Goal: Transaction & Acquisition: Book appointment/travel/reservation

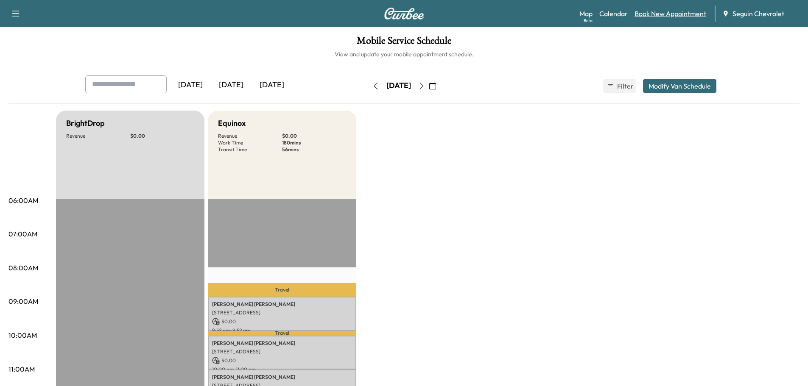
click at [689, 15] on link "Book New Appointment" at bounding box center [670, 13] width 72 height 10
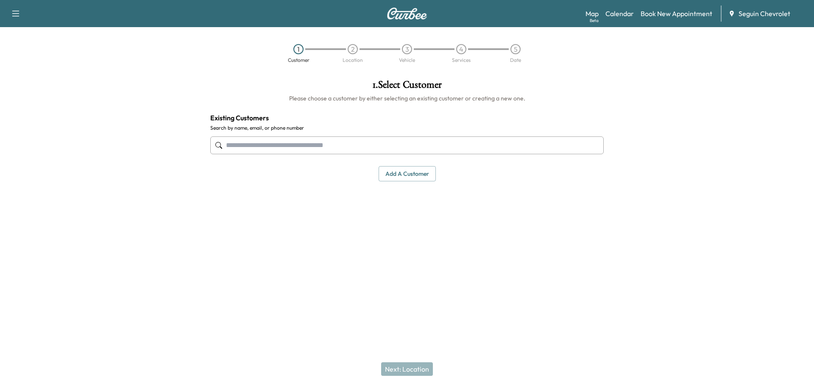
click at [266, 143] on input "text" at bounding box center [407, 146] width 394 height 18
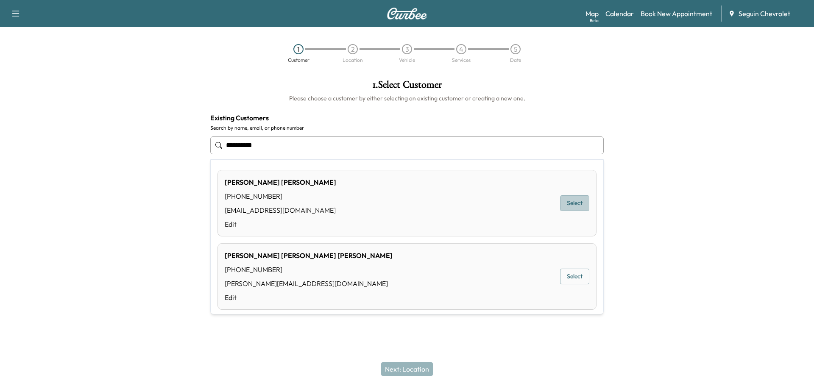
click at [565, 206] on button "Select" at bounding box center [574, 203] width 29 height 16
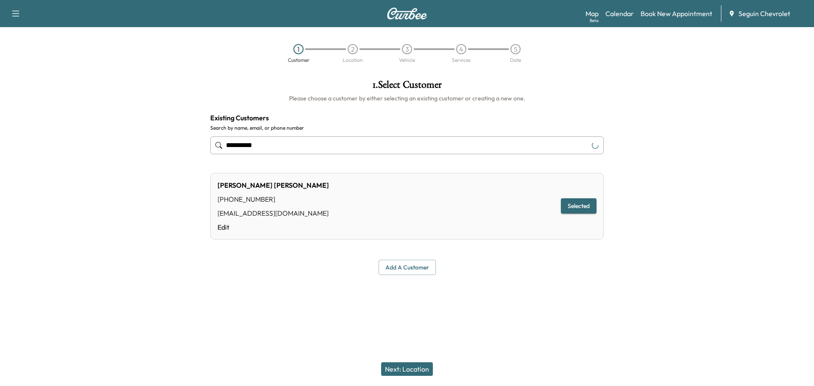
type input "**********"
click at [565, 206] on button "Selected" at bounding box center [579, 206] width 36 height 16
click at [410, 367] on button "Next: Location" at bounding box center [407, 370] width 52 height 14
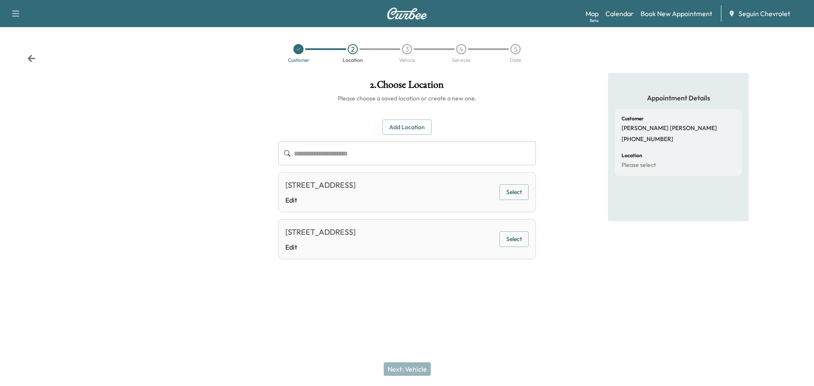
click at [514, 189] on button "Select" at bounding box center [514, 192] width 29 height 16
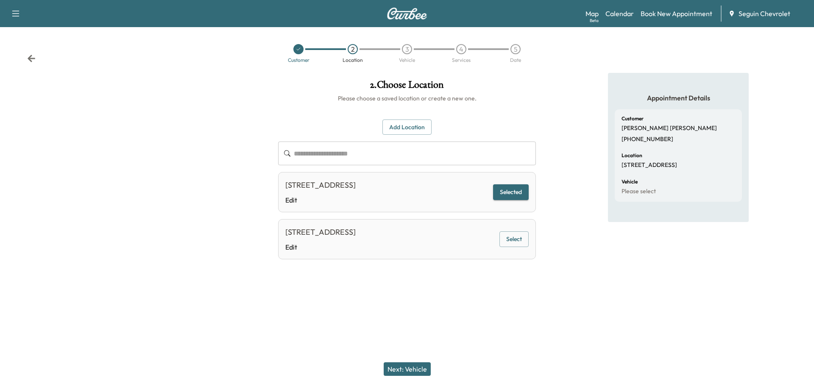
click at [416, 369] on button "Next: Vehicle" at bounding box center [407, 370] width 47 height 14
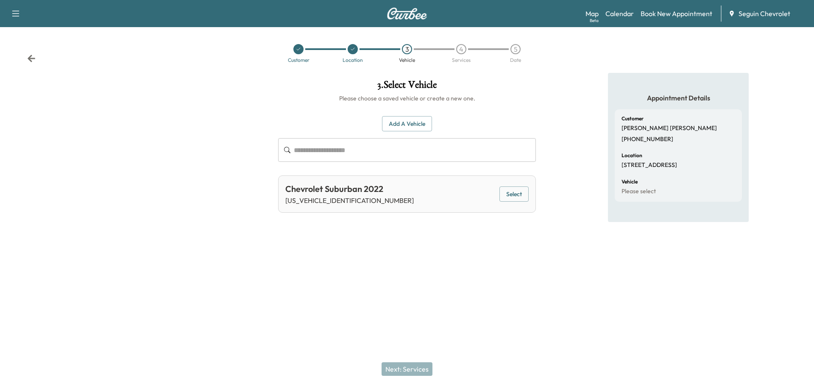
click at [513, 192] on button "Select" at bounding box center [514, 195] width 29 height 16
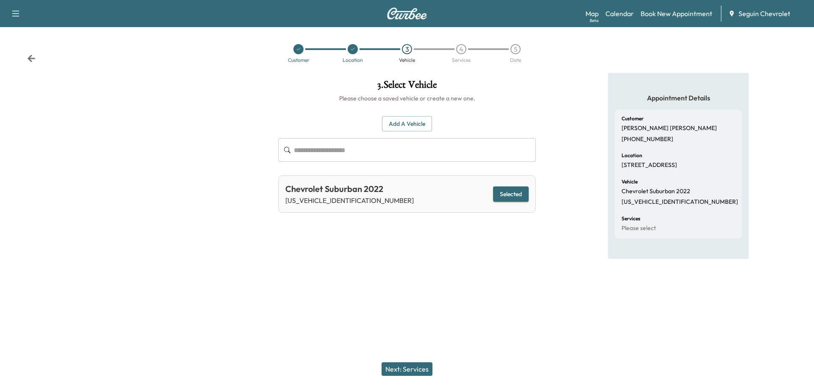
click at [423, 367] on button "Next: Services" at bounding box center [407, 370] width 51 height 14
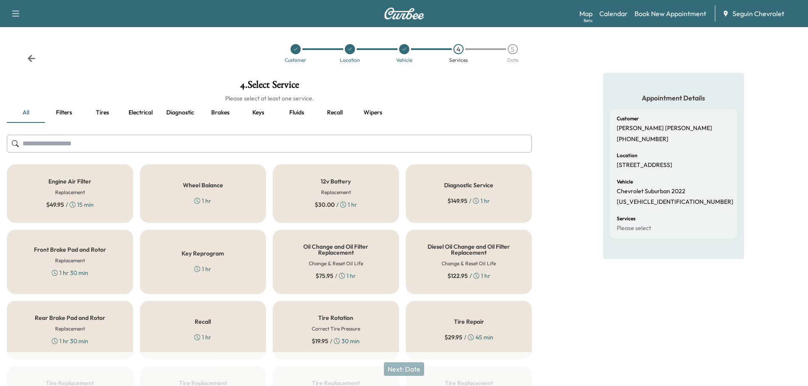
click at [226, 336] on div "Recall 1 hr" at bounding box center [203, 330] width 126 height 59
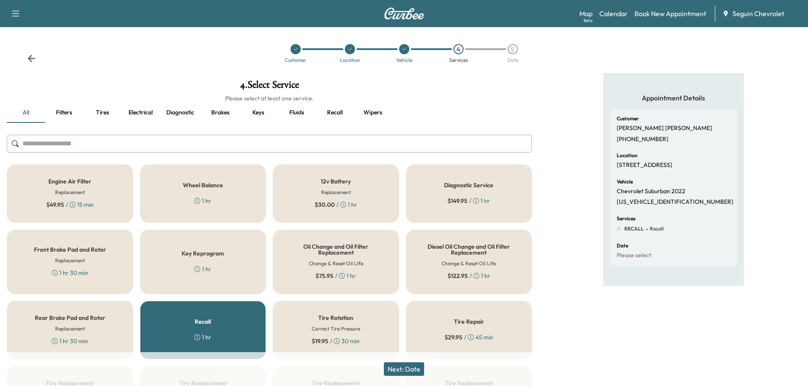
click at [406, 367] on button "Next: Date" at bounding box center [404, 370] width 40 height 14
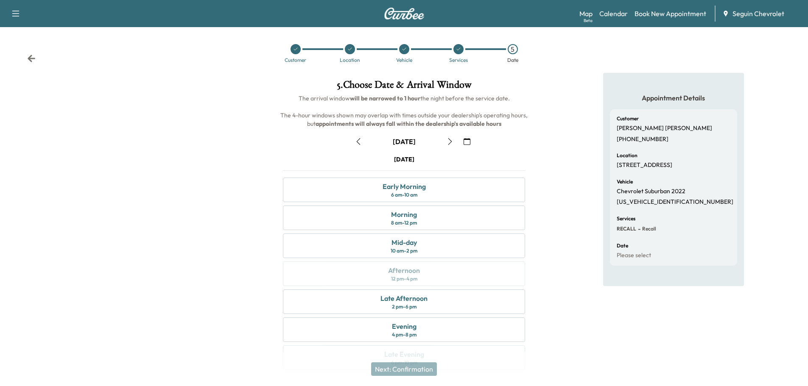
click at [468, 142] on icon "button" at bounding box center [466, 141] width 7 height 7
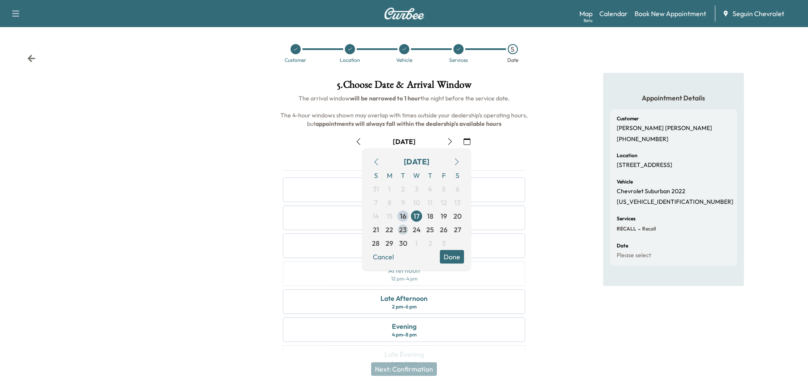
click at [403, 226] on span "23" at bounding box center [403, 230] width 8 height 10
click at [451, 256] on button "Done" at bounding box center [452, 257] width 24 height 14
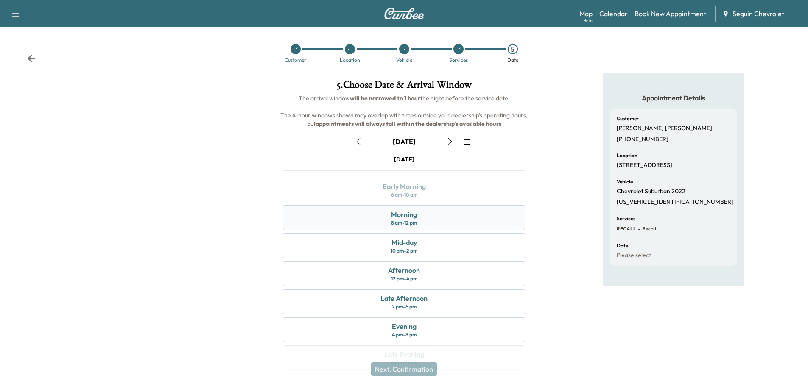
click at [441, 215] on div "Morning 8 am - 12 pm" at bounding box center [404, 218] width 242 height 25
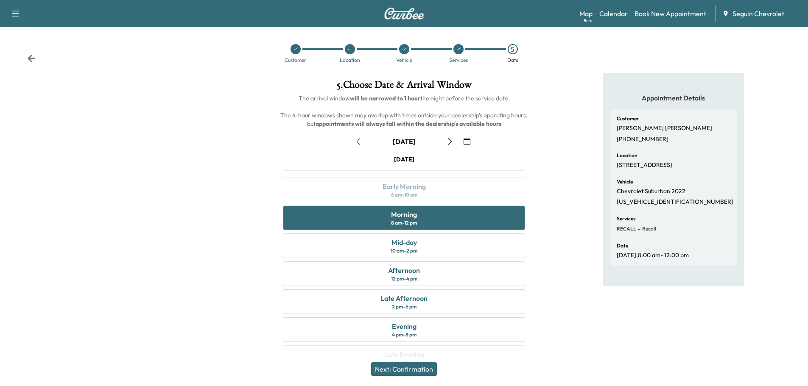
click at [424, 365] on button "Next: Confirmation" at bounding box center [404, 370] width 66 height 14
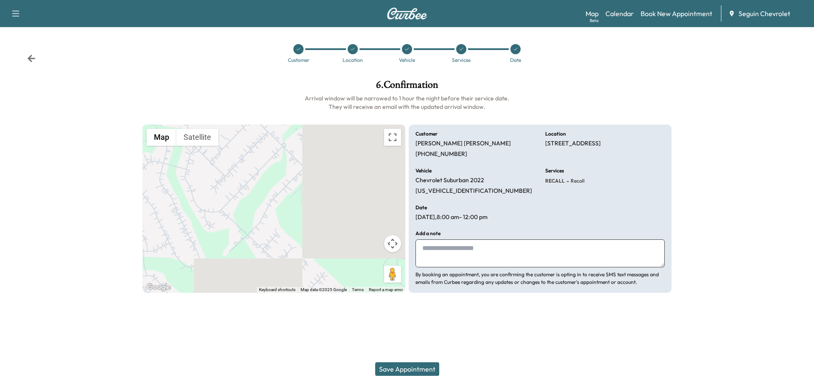
click at [435, 250] on textarea at bounding box center [540, 254] width 249 height 28
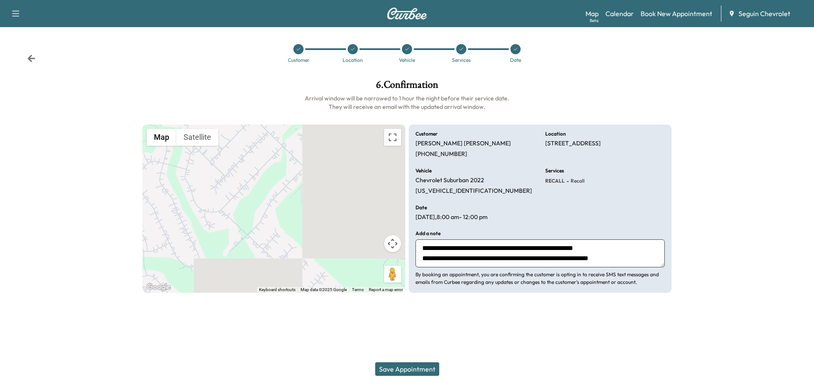
scroll to position [17, 0]
type textarea "**********"
click at [420, 367] on button "Save Appointment" at bounding box center [407, 370] width 64 height 14
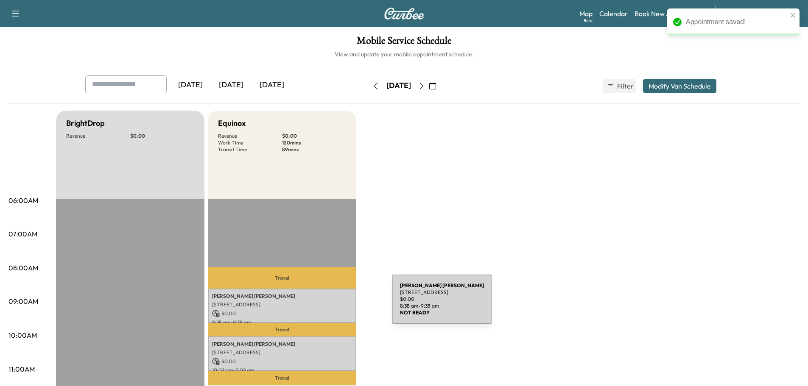
click at [329, 304] on p "[STREET_ADDRESS]" at bounding box center [282, 304] width 140 height 7
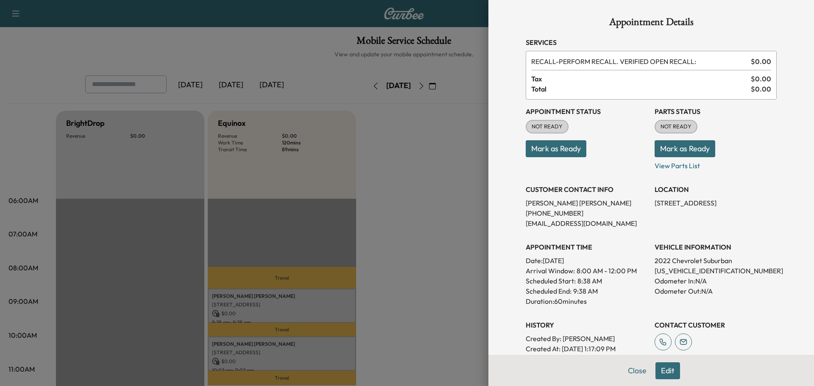
click at [424, 193] on div at bounding box center [407, 193] width 814 height 386
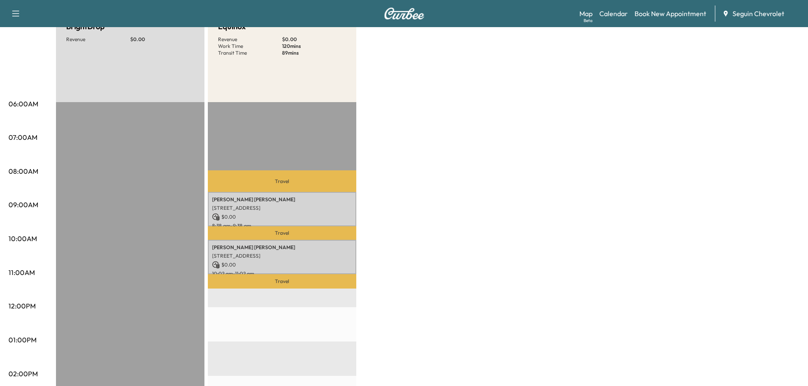
scroll to position [42, 0]
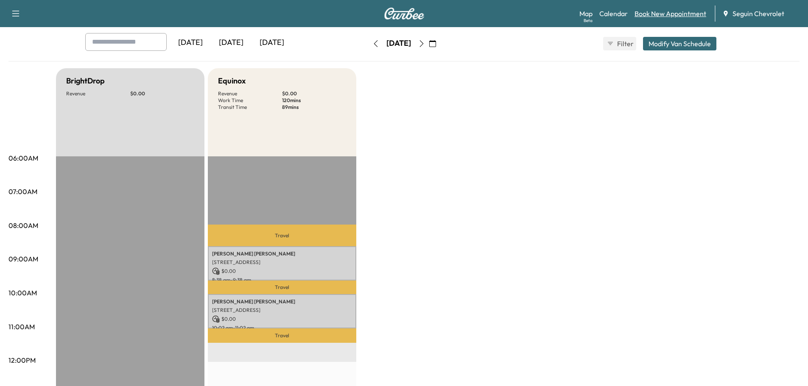
click at [671, 14] on link "Book New Appointment" at bounding box center [670, 13] width 72 height 10
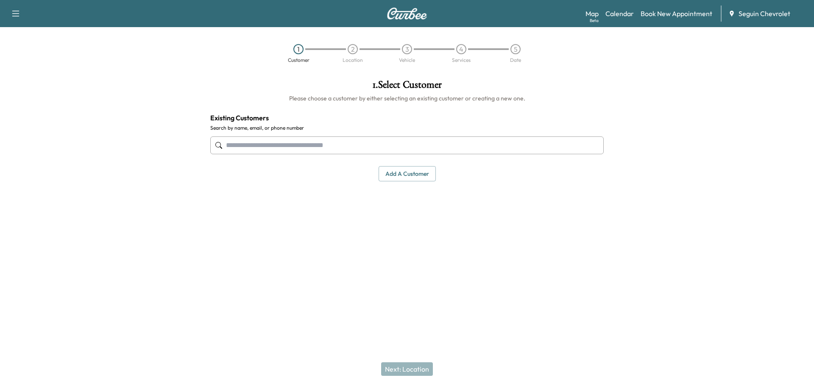
click at [266, 154] on input "text" at bounding box center [407, 146] width 394 height 18
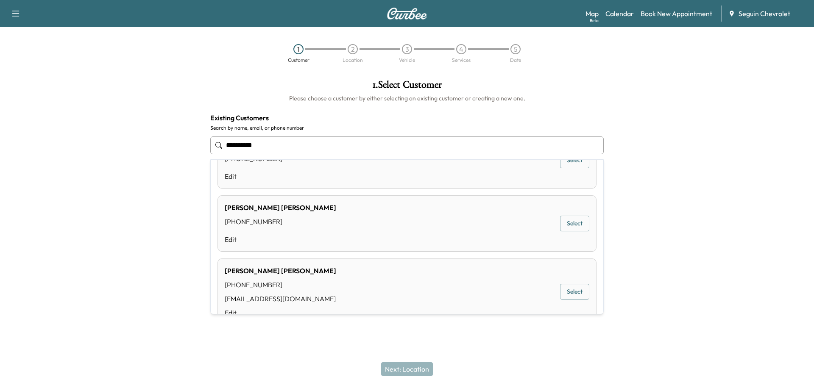
scroll to position [37, 0]
click at [563, 290] on button "Select" at bounding box center [574, 293] width 29 height 16
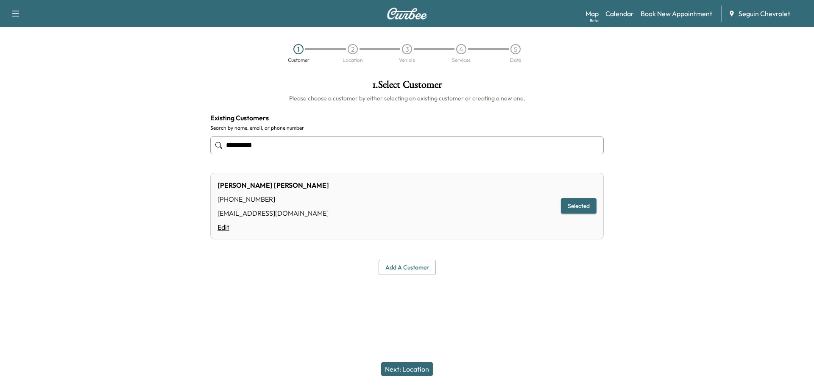
type input "**********"
click at [227, 230] on link "Edit" at bounding box center [274, 227] width 112 height 10
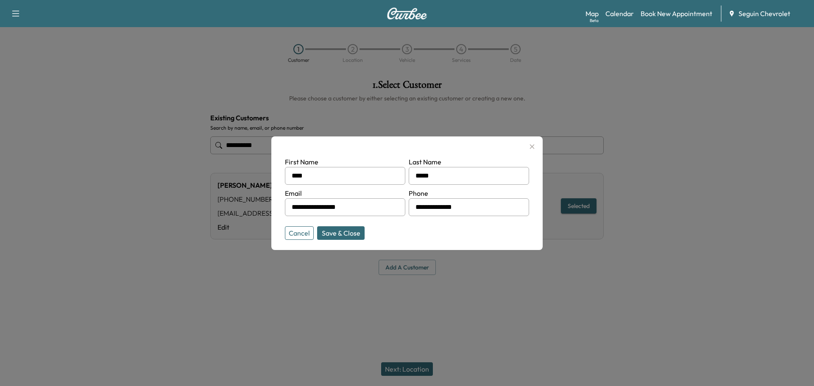
click at [361, 206] on input "**********" at bounding box center [345, 207] width 120 height 18
type input "*"
type input "**********"
click at [346, 236] on button "Save & Close" at bounding box center [340, 233] width 47 height 14
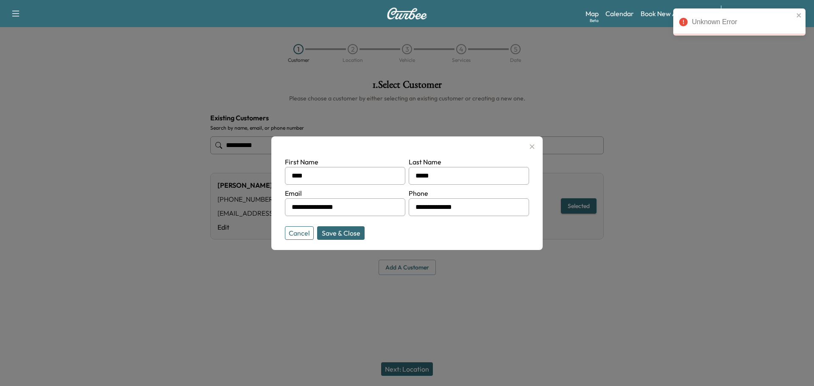
click at [349, 228] on button "Save & Close" at bounding box center [340, 233] width 47 height 14
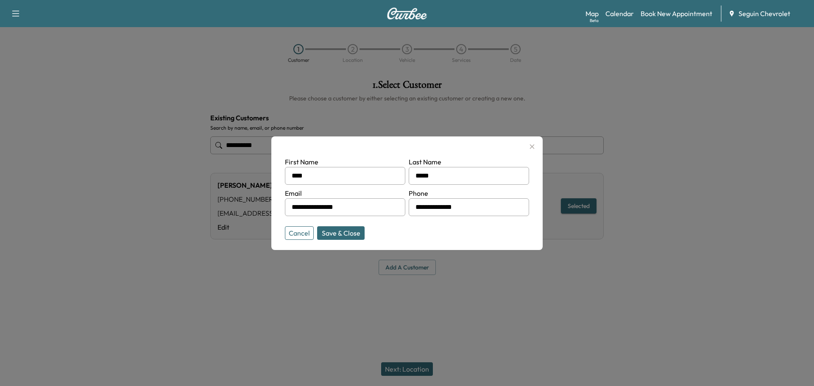
click at [533, 145] on icon "button" at bounding box center [532, 146] width 5 height 5
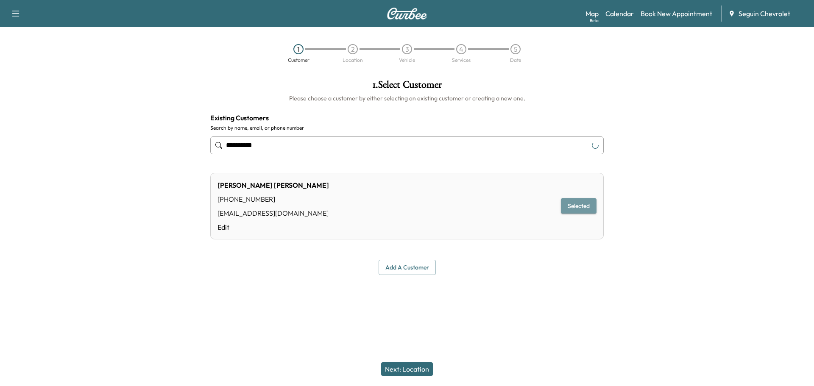
click at [580, 204] on button "Selected" at bounding box center [579, 206] width 36 height 16
click at [419, 366] on button "Next: Location" at bounding box center [407, 370] width 52 height 14
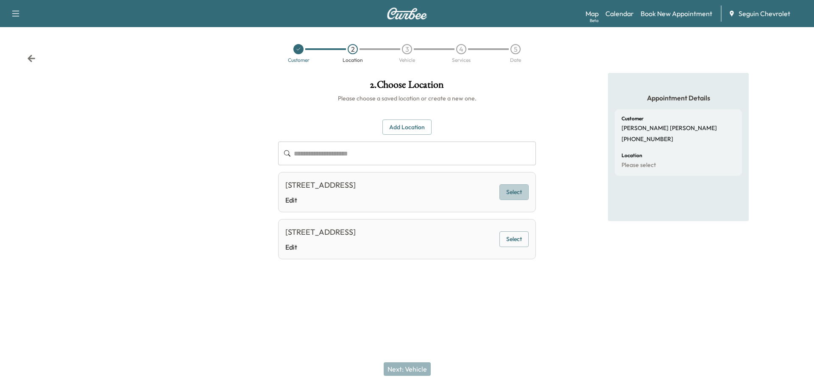
click at [519, 190] on button "Select" at bounding box center [514, 192] width 29 height 16
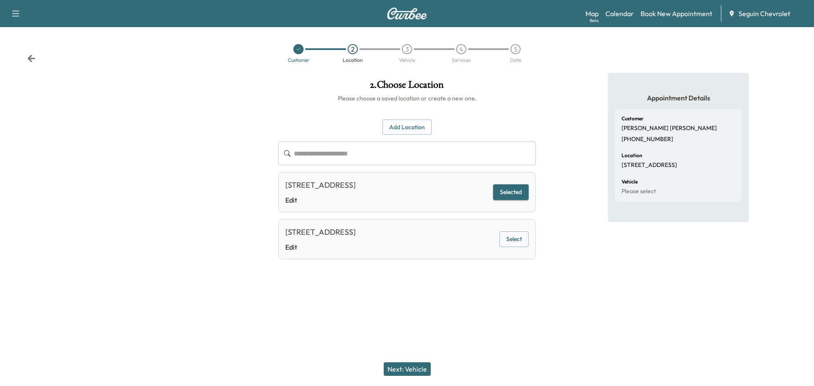
click at [418, 369] on button "Next: Vehicle" at bounding box center [407, 370] width 47 height 14
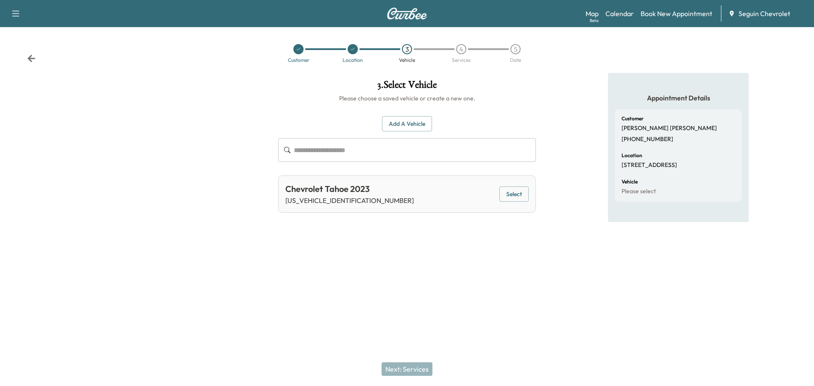
click at [506, 194] on button "Select" at bounding box center [514, 195] width 29 height 16
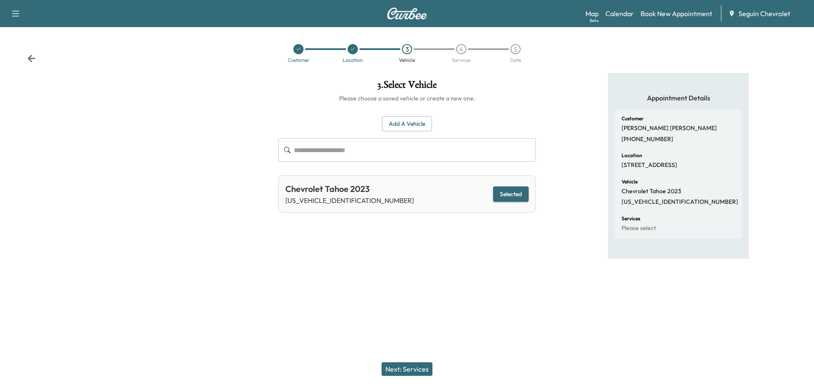
click at [416, 367] on button "Next: Services" at bounding box center [407, 370] width 51 height 14
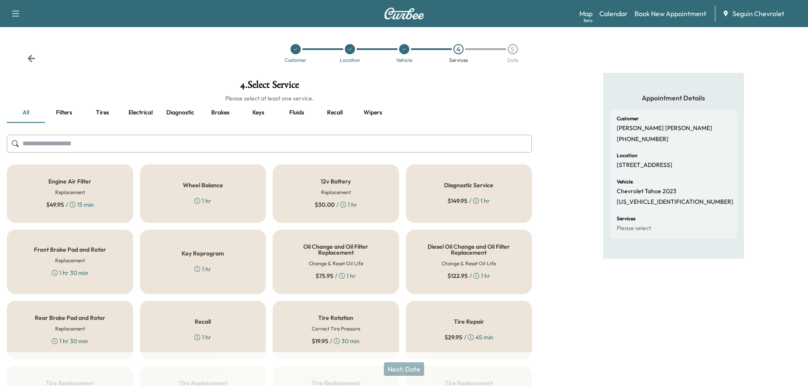
click at [242, 327] on div "Recall 1 hr" at bounding box center [203, 330] width 126 height 59
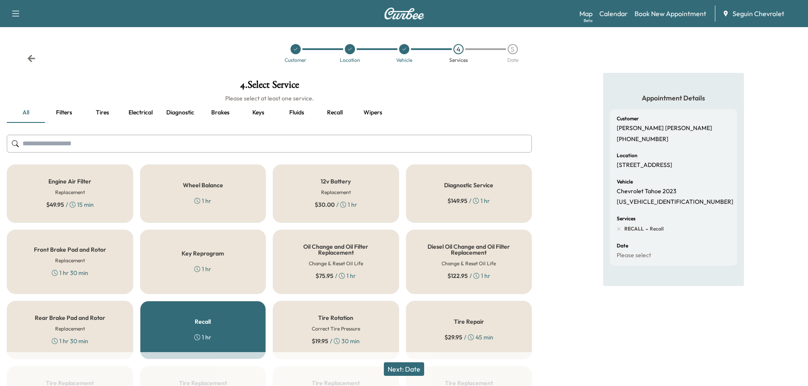
click at [420, 368] on button "Next: Date" at bounding box center [404, 370] width 40 height 14
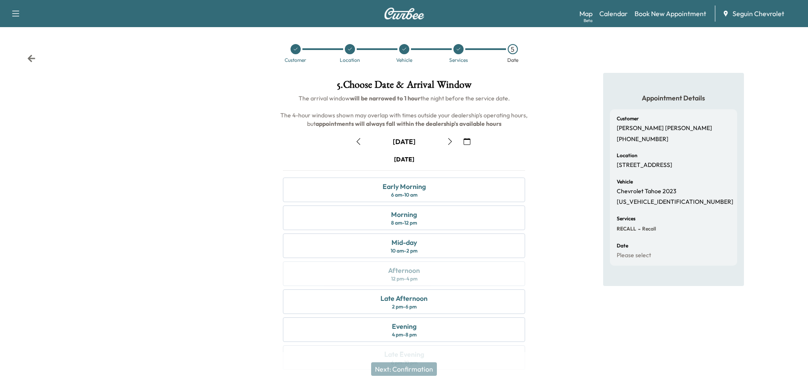
click at [467, 139] on icon "button" at bounding box center [466, 141] width 7 height 7
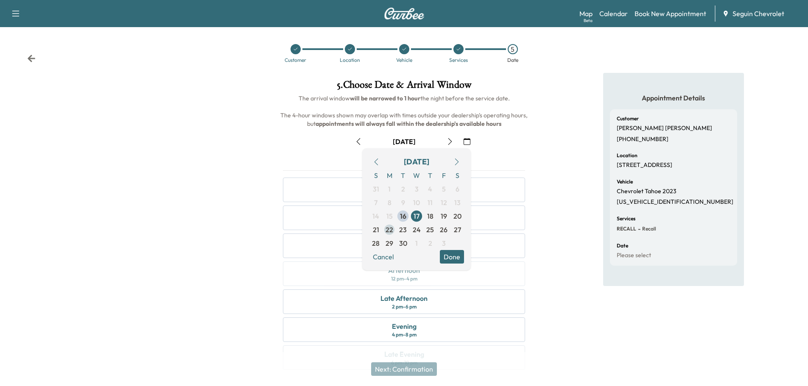
click at [392, 228] on span "22" at bounding box center [389, 230] width 8 height 10
click at [453, 255] on button "Done" at bounding box center [452, 257] width 24 height 14
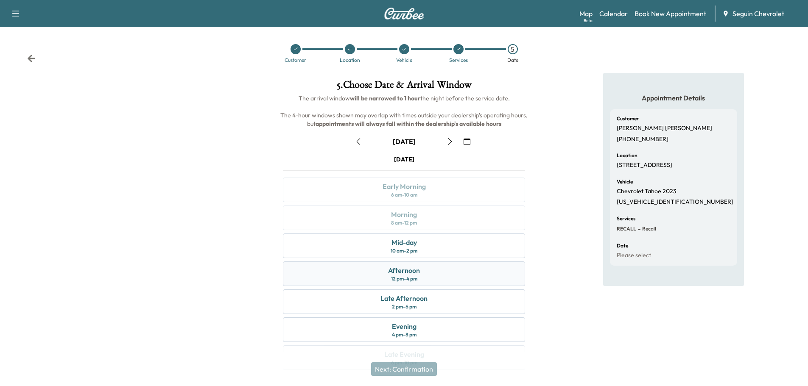
click at [428, 273] on div "Afternoon 12 pm - 4 pm" at bounding box center [404, 274] width 242 height 25
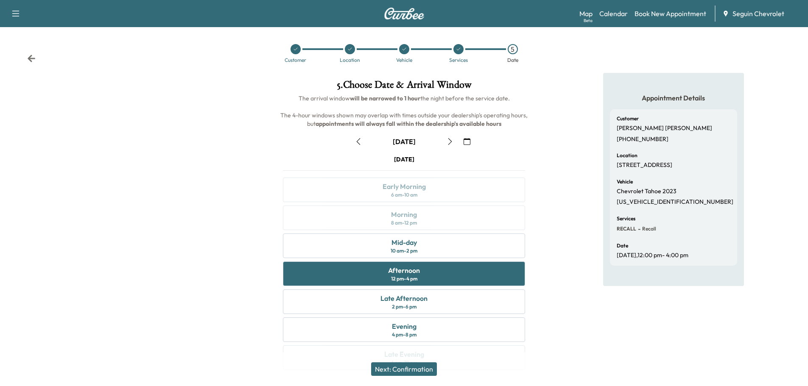
click at [418, 367] on button "Next: Confirmation" at bounding box center [404, 370] width 66 height 14
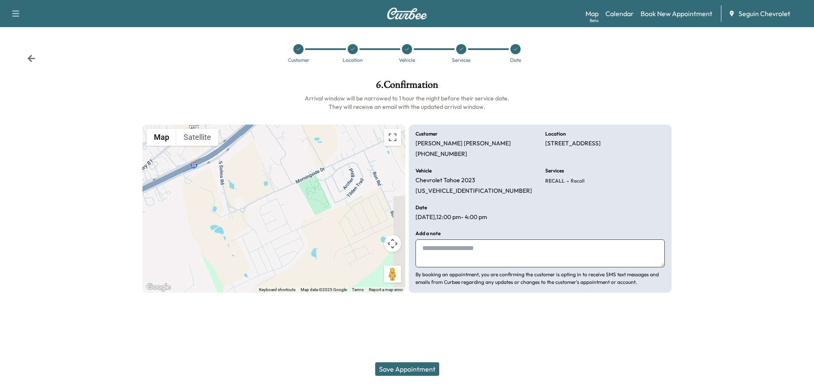
click at [438, 251] on textarea at bounding box center [540, 254] width 249 height 28
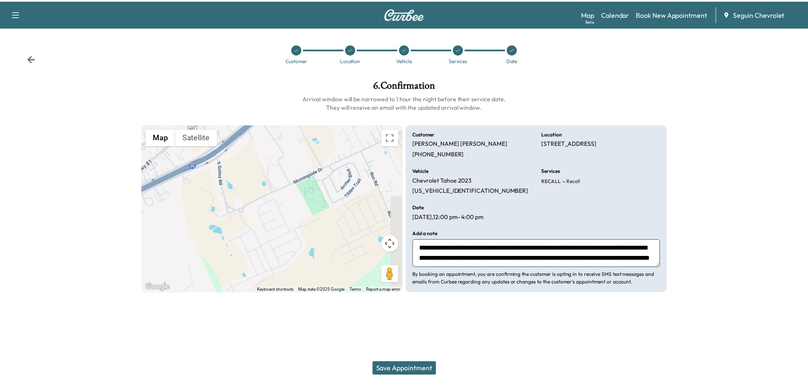
scroll to position [17, 0]
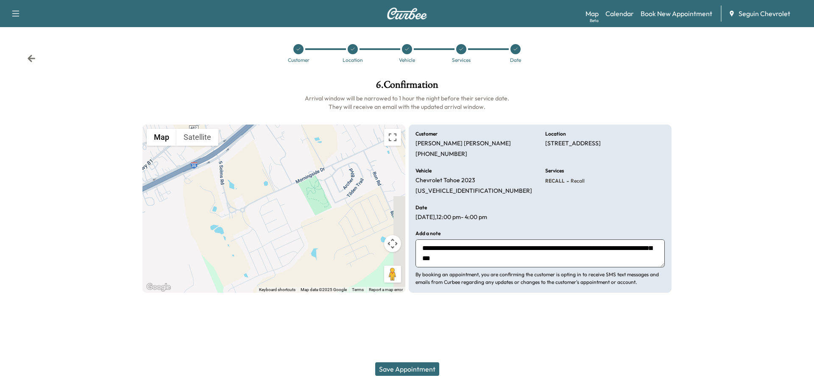
type textarea "**********"
click at [423, 365] on button "Save Appointment" at bounding box center [407, 370] width 64 height 14
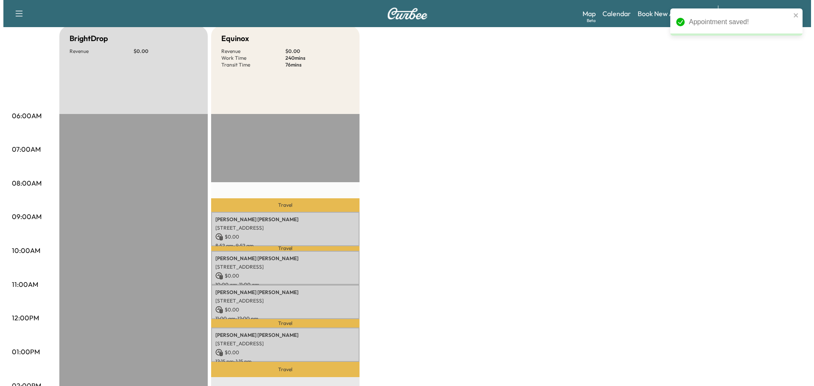
scroll to position [127, 0]
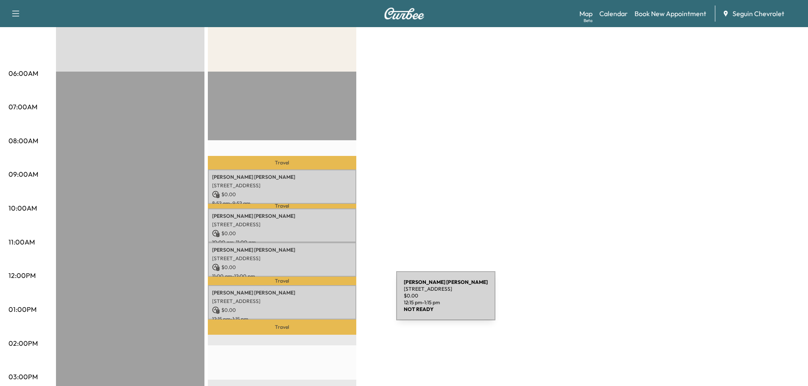
click at [332, 301] on p "[STREET_ADDRESS]" at bounding box center [282, 301] width 140 height 7
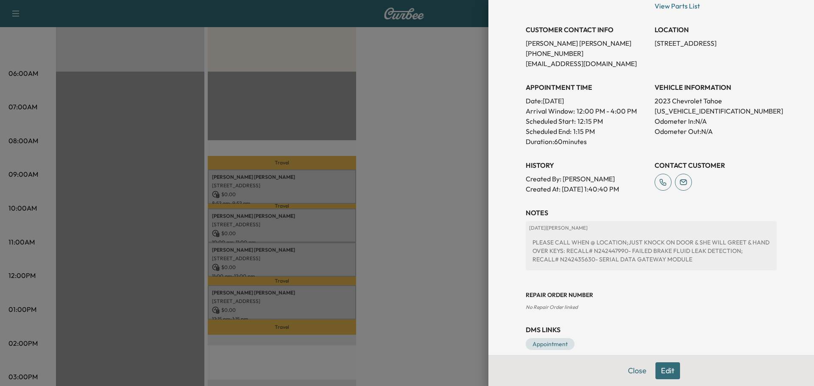
scroll to position [172, 0]
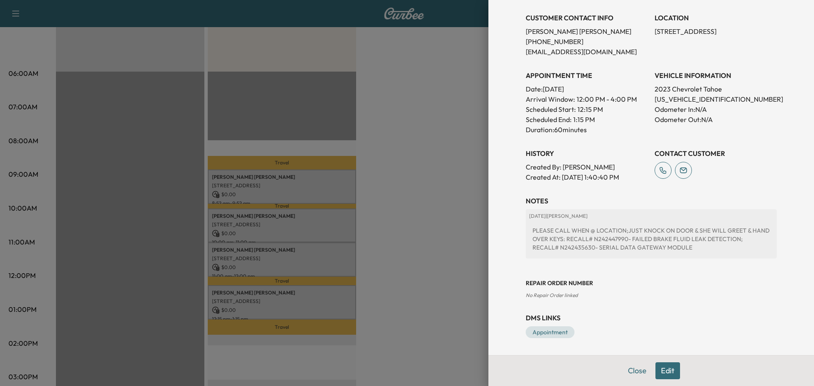
click at [667, 370] on button "Edit" at bounding box center [668, 371] width 25 height 17
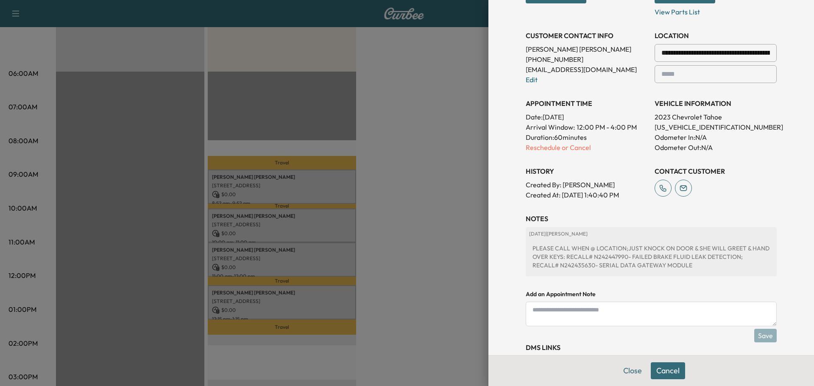
scroll to position [190, 0]
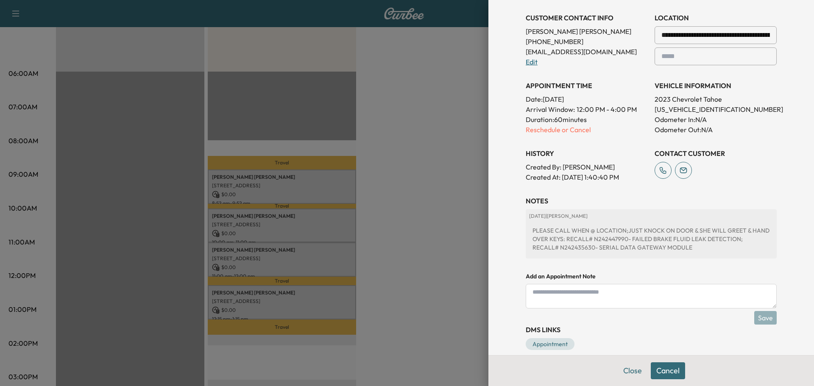
click at [526, 59] on link "Edit" at bounding box center [532, 62] width 12 height 8
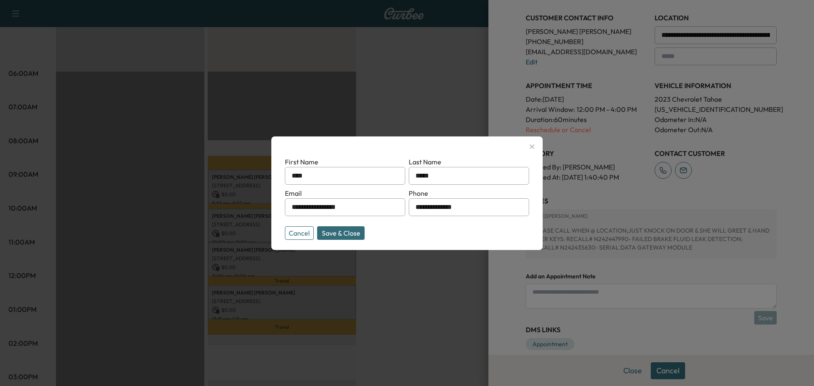
click at [364, 212] on input "**********" at bounding box center [345, 207] width 120 height 18
type input "*"
type input "**********"
click at [351, 232] on button "Save & Close" at bounding box center [340, 233] width 47 height 14
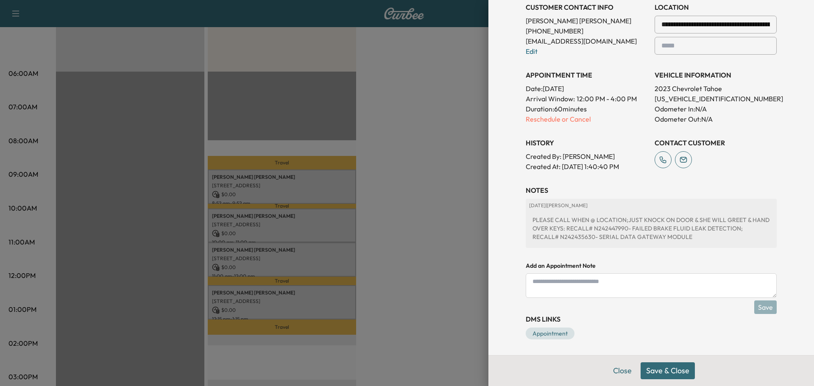
scroll to position [201, 0]
drag, startPoint x: 489, startPoint y: 183, endPoint x: 436, endPoint y: 208, distance: 58.4
click at [436, 208] on div at bounding box center [407, 193] width 814 height 386
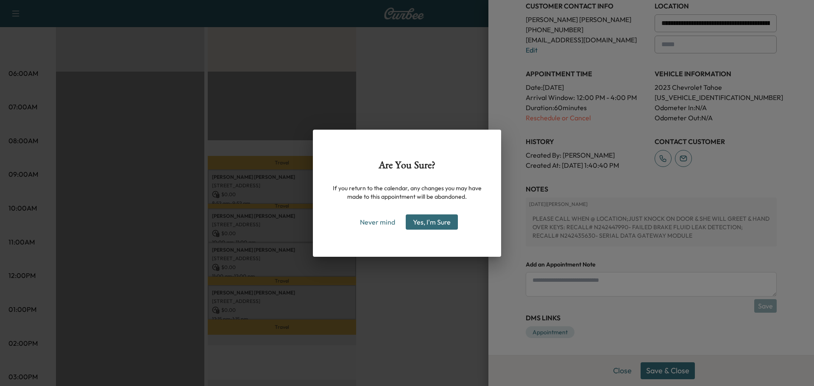
click at [427, 283] on div "Are You Sure? If you return to the calendar, any changes you may have made to t…" at bounding box center [407, 193] width 814 height 386
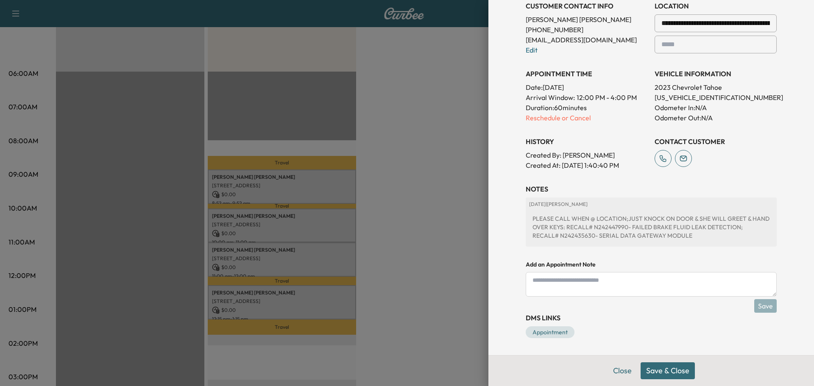
click at [669, 366] on button "Save & Close" at bounding box center [668, 371] width 54 height 17
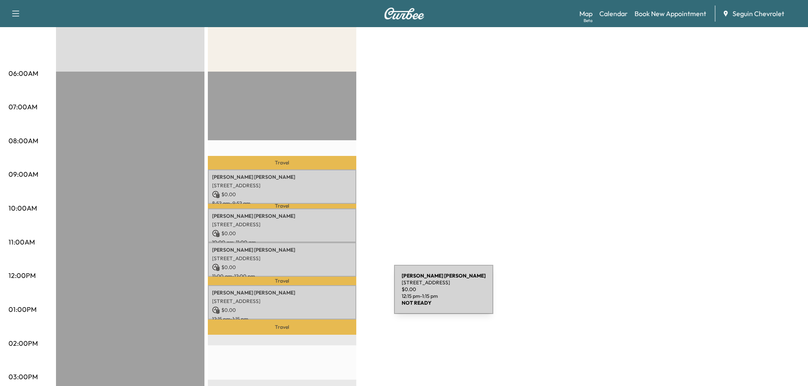
click at [330, 295] on div "[PERSON_NAME] [STREET_ADDRESS] $ 0.00 12:15 pm - 1:15 pm" at bounding box center [282, 302] width 148 height 34
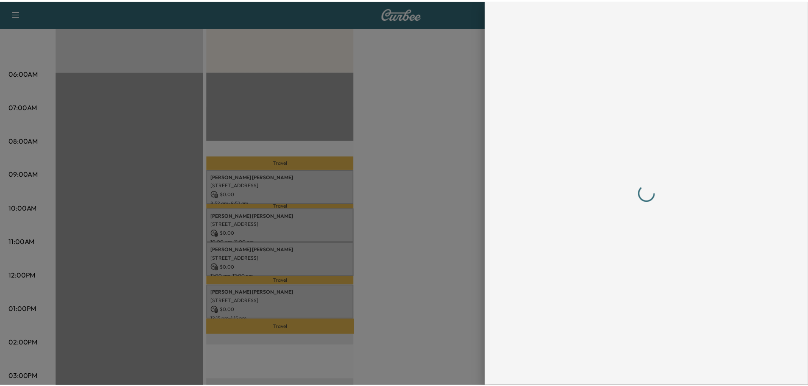
scroll to position [0, 0]
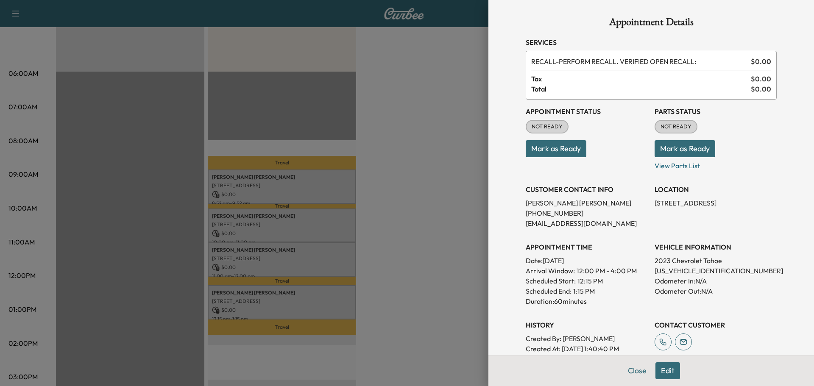
click at [412, 129] on div at bounding box center [407, 193] width 814 height 386
